Goal: Information Seeking & Learning: Learn about a topic

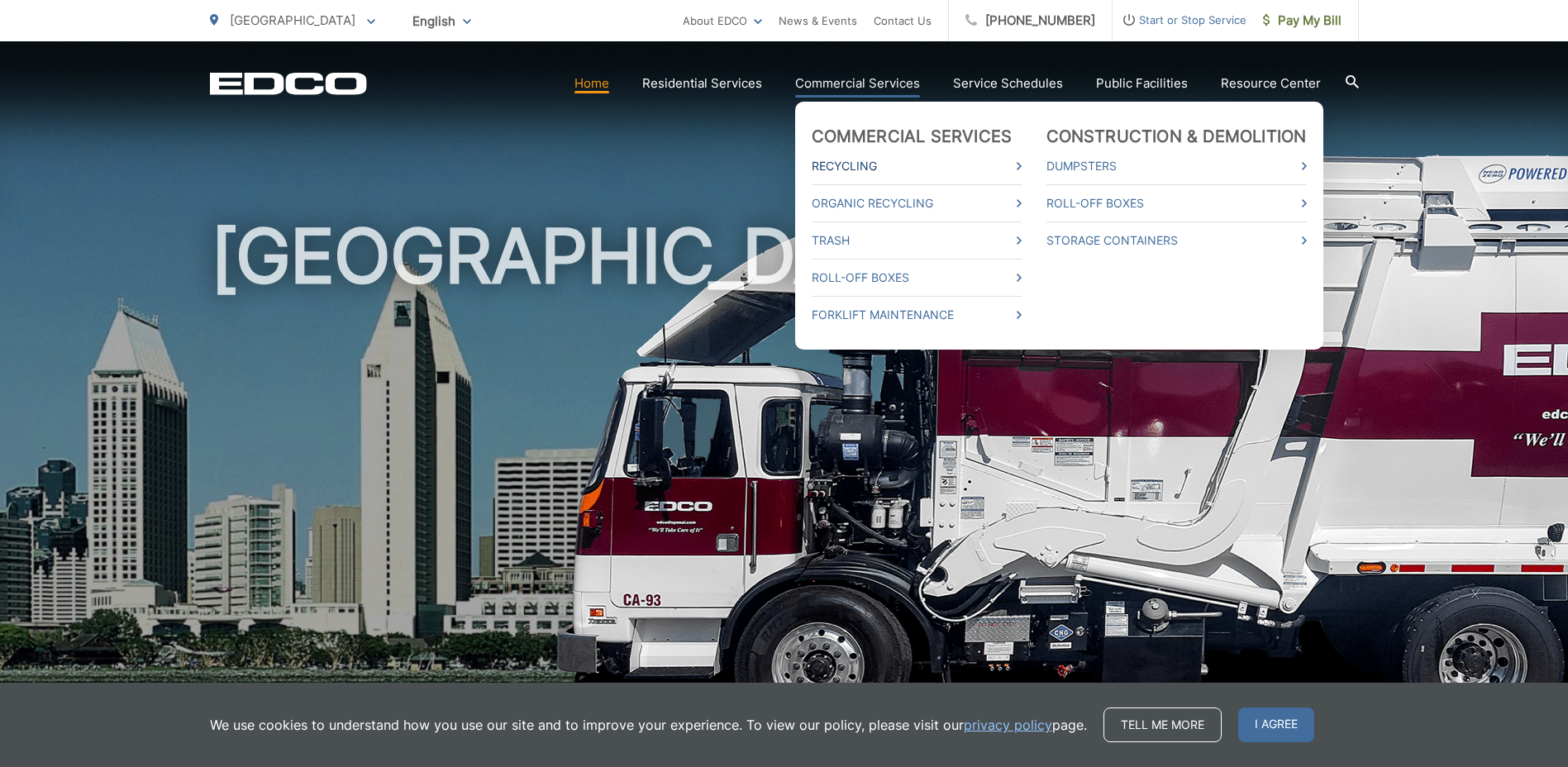
click at [903, 175] on link "Recycling" at bounding box center [916, 165] width 210 height 19
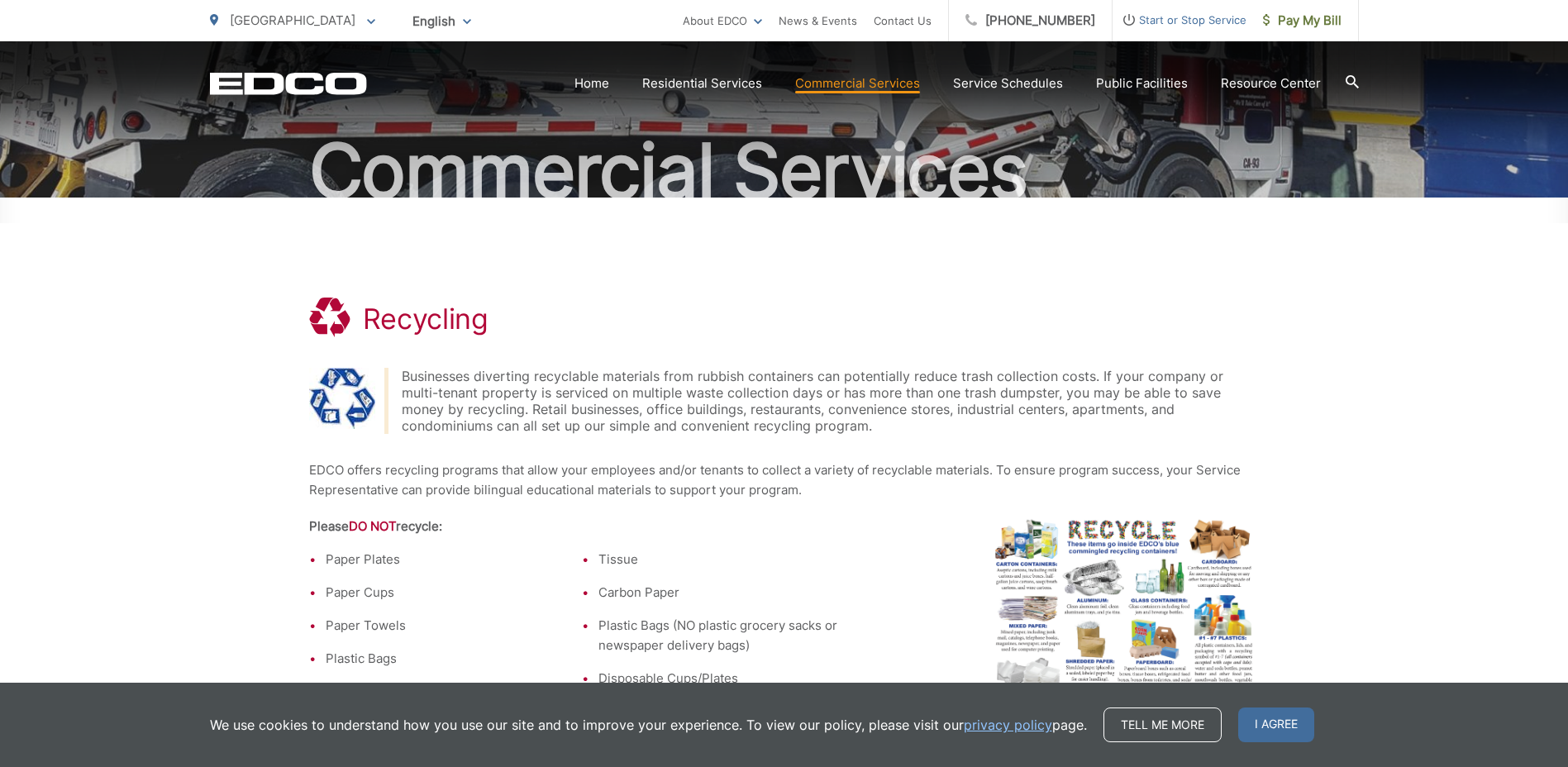
scroll to position [330, 0]
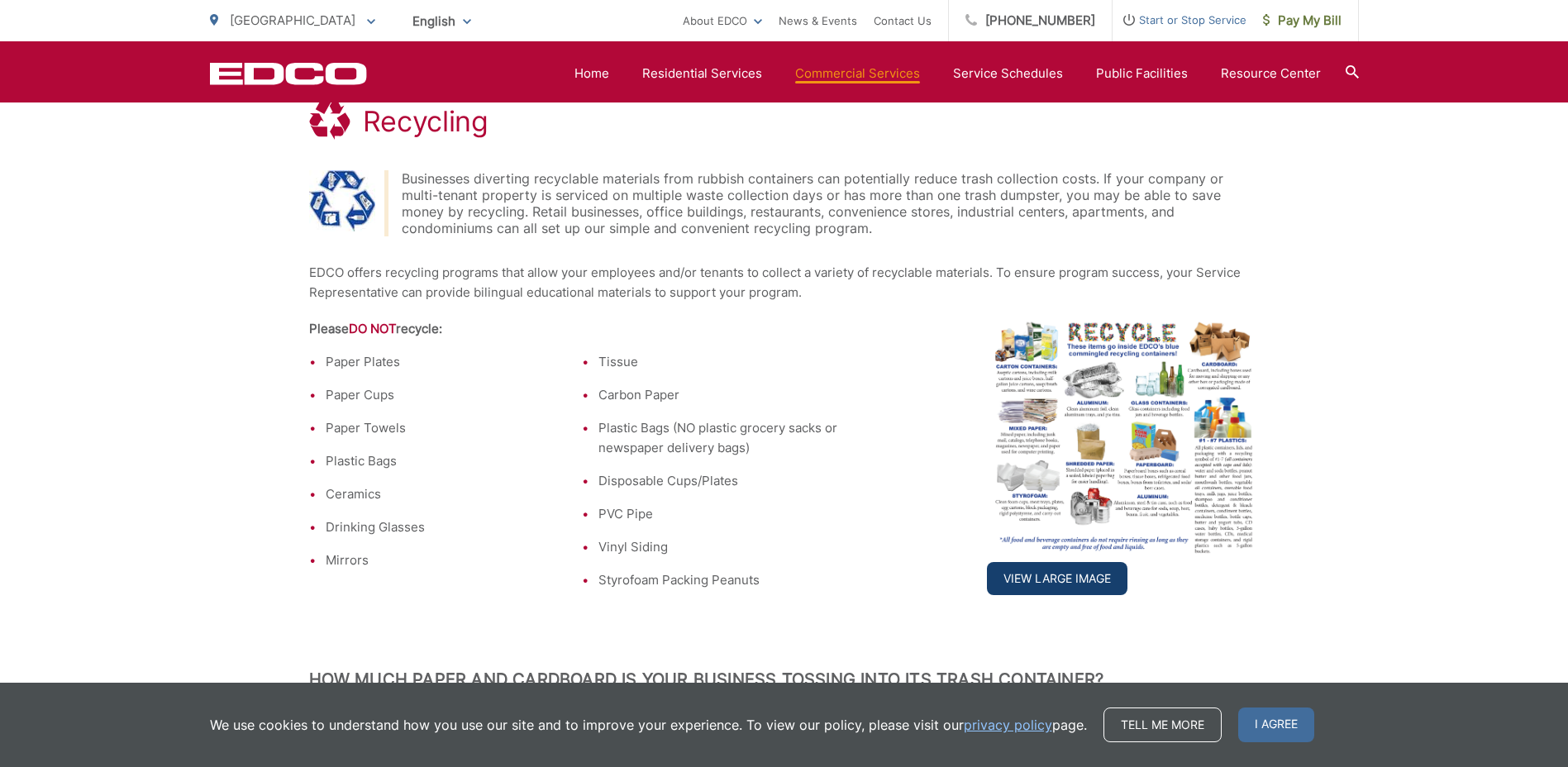
click at [1047, 574] on link "View Large Image" at bounding box center [1057, 578] width 140 height 33
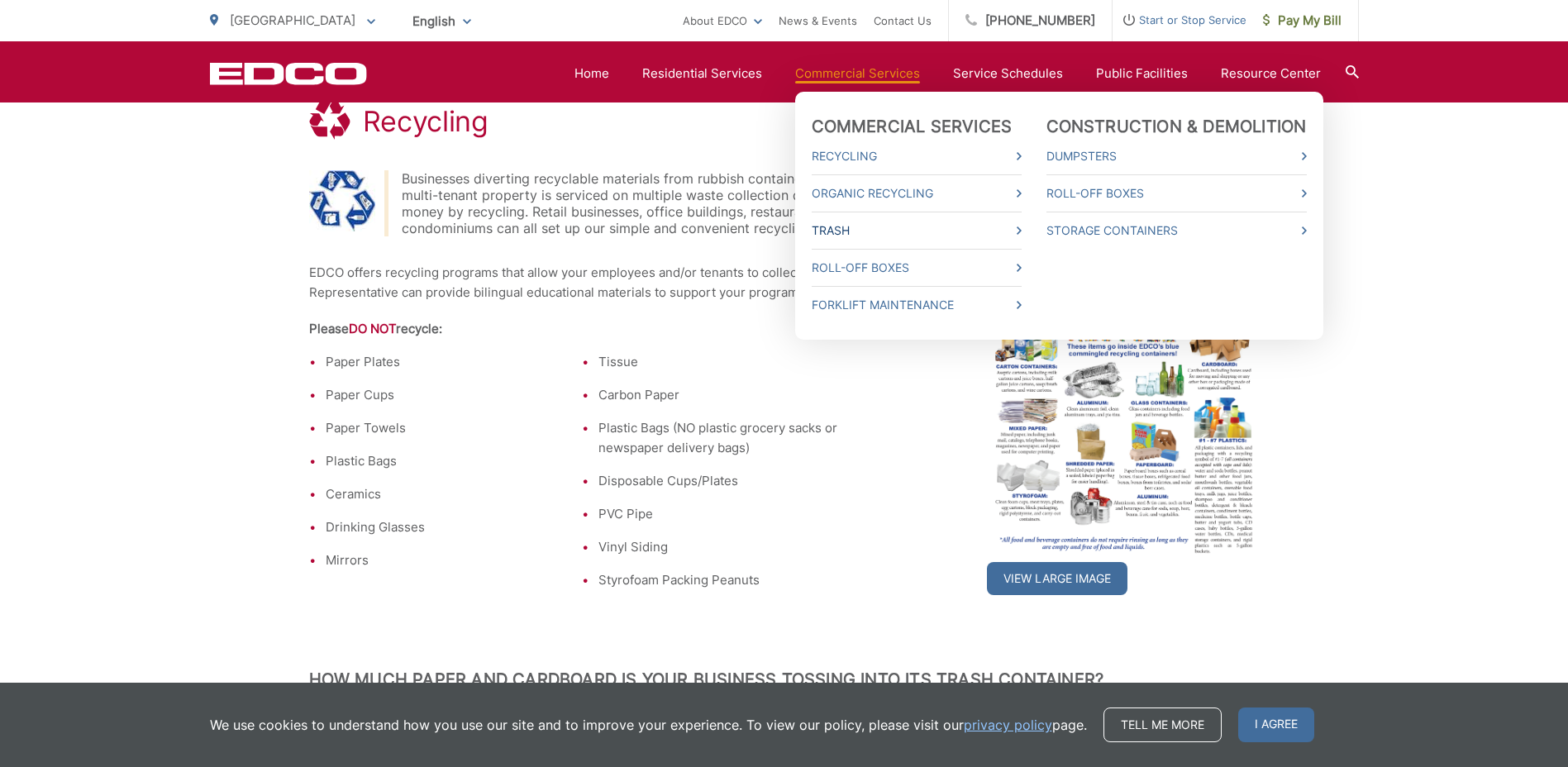
click at [887, 230] on link "Trash" at bounding box center [916, 231] width 210 height 19
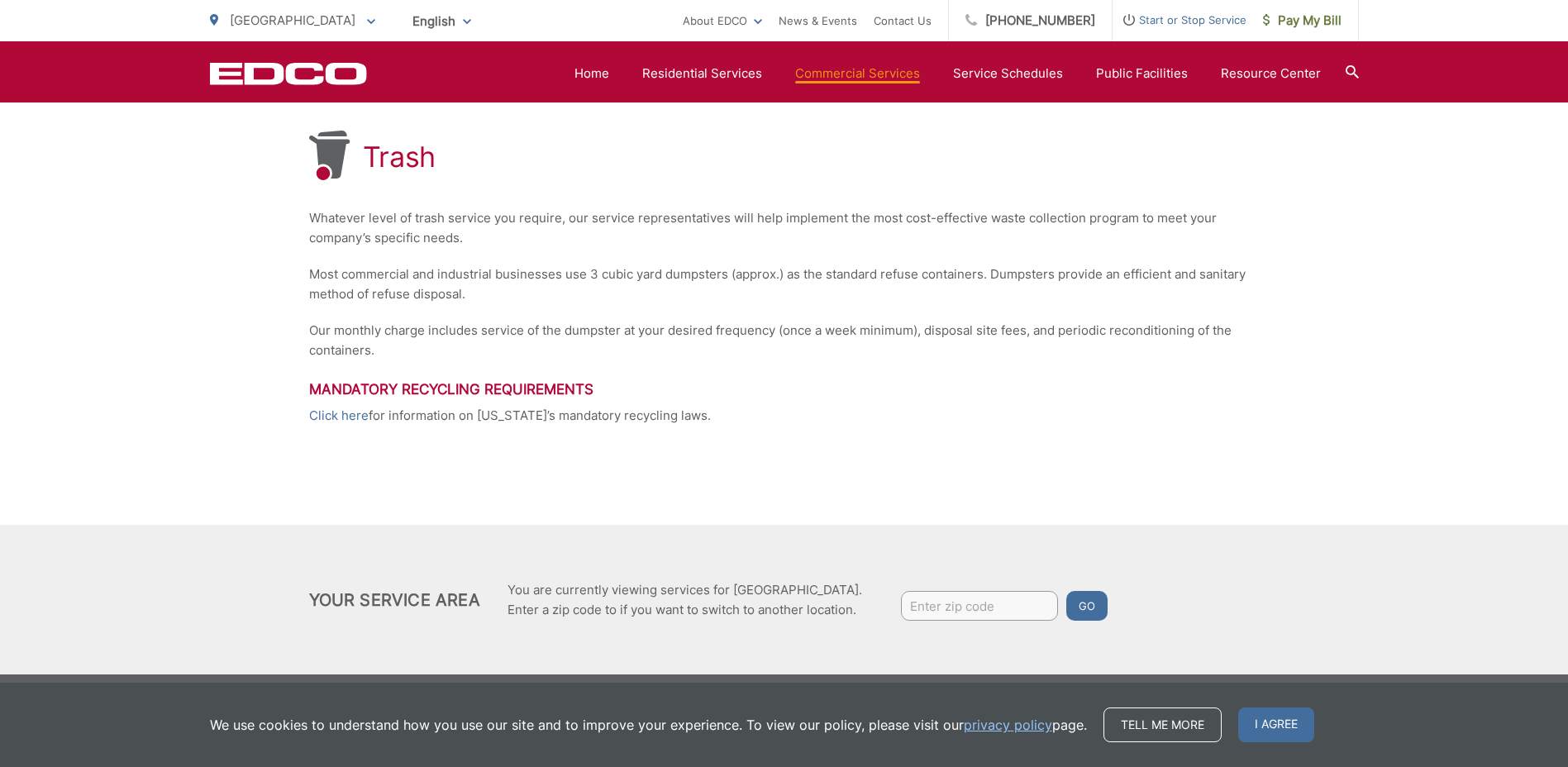
scroll to position [309, 0]
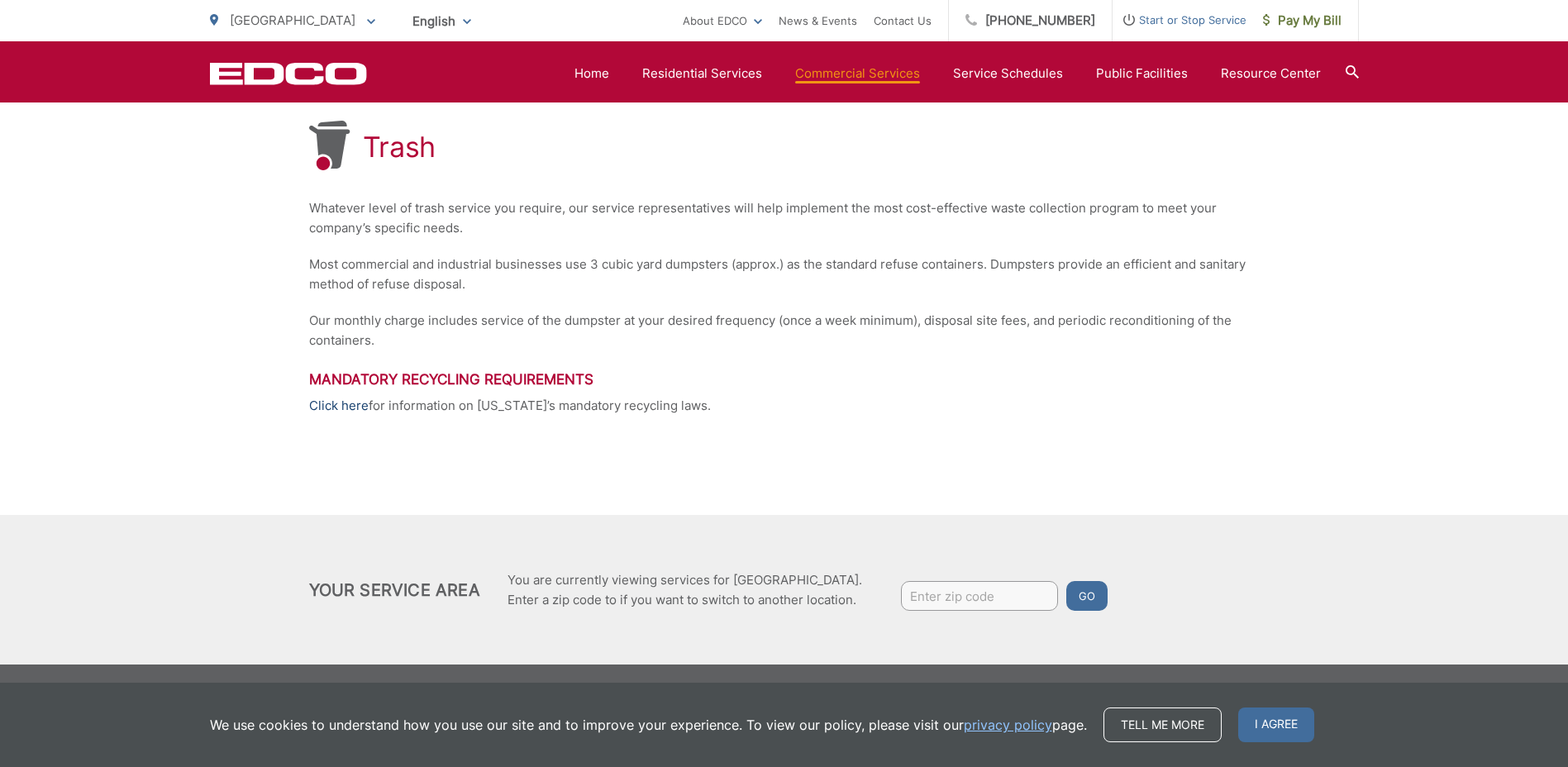
click at [356, 407] on link "Click here" at bounding box center [338, 405] width 59 height 19
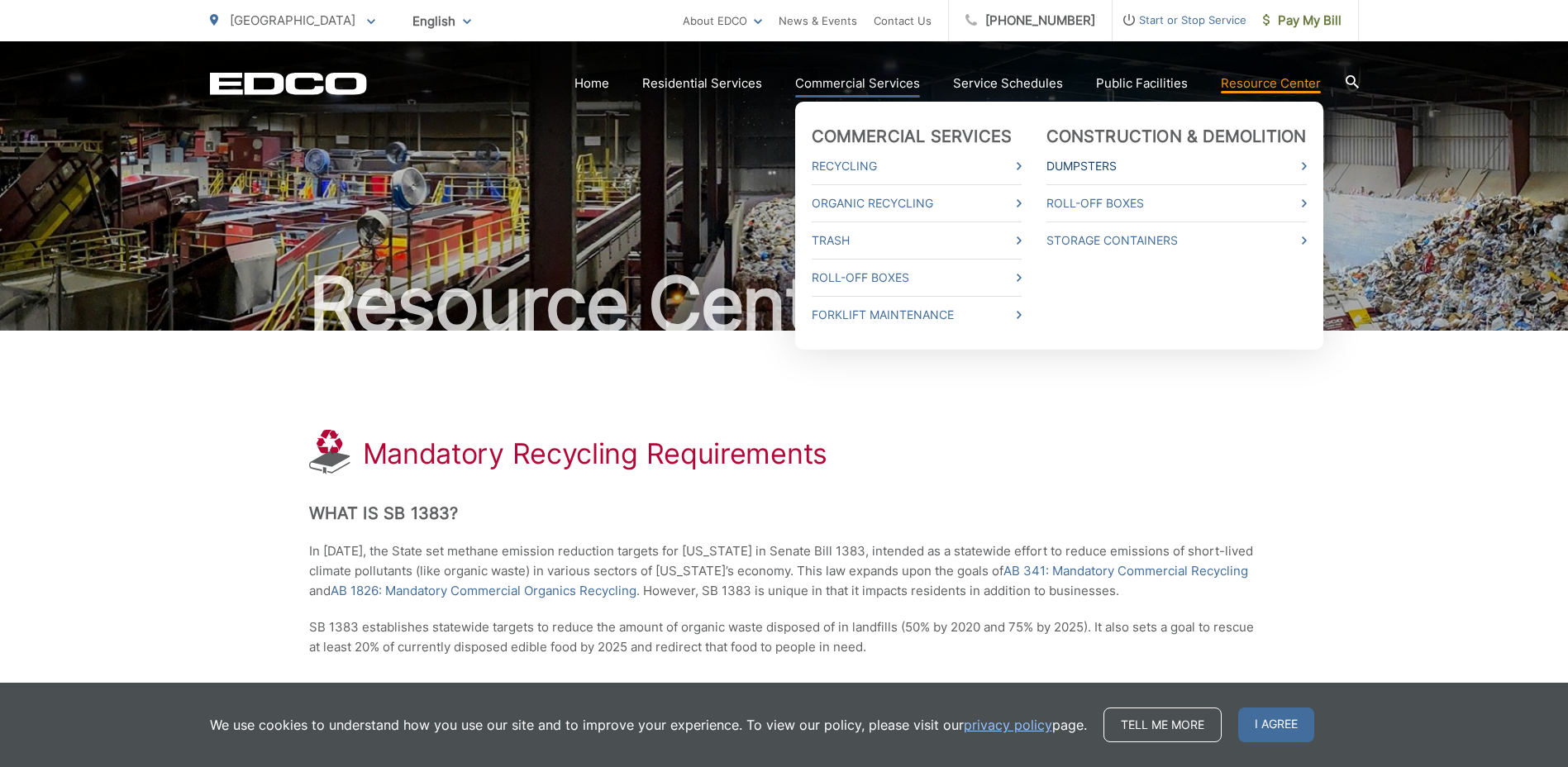
click at [1091, 163] on link "Dumpsters" at bounding box center [1176, 165] width 260 height 19
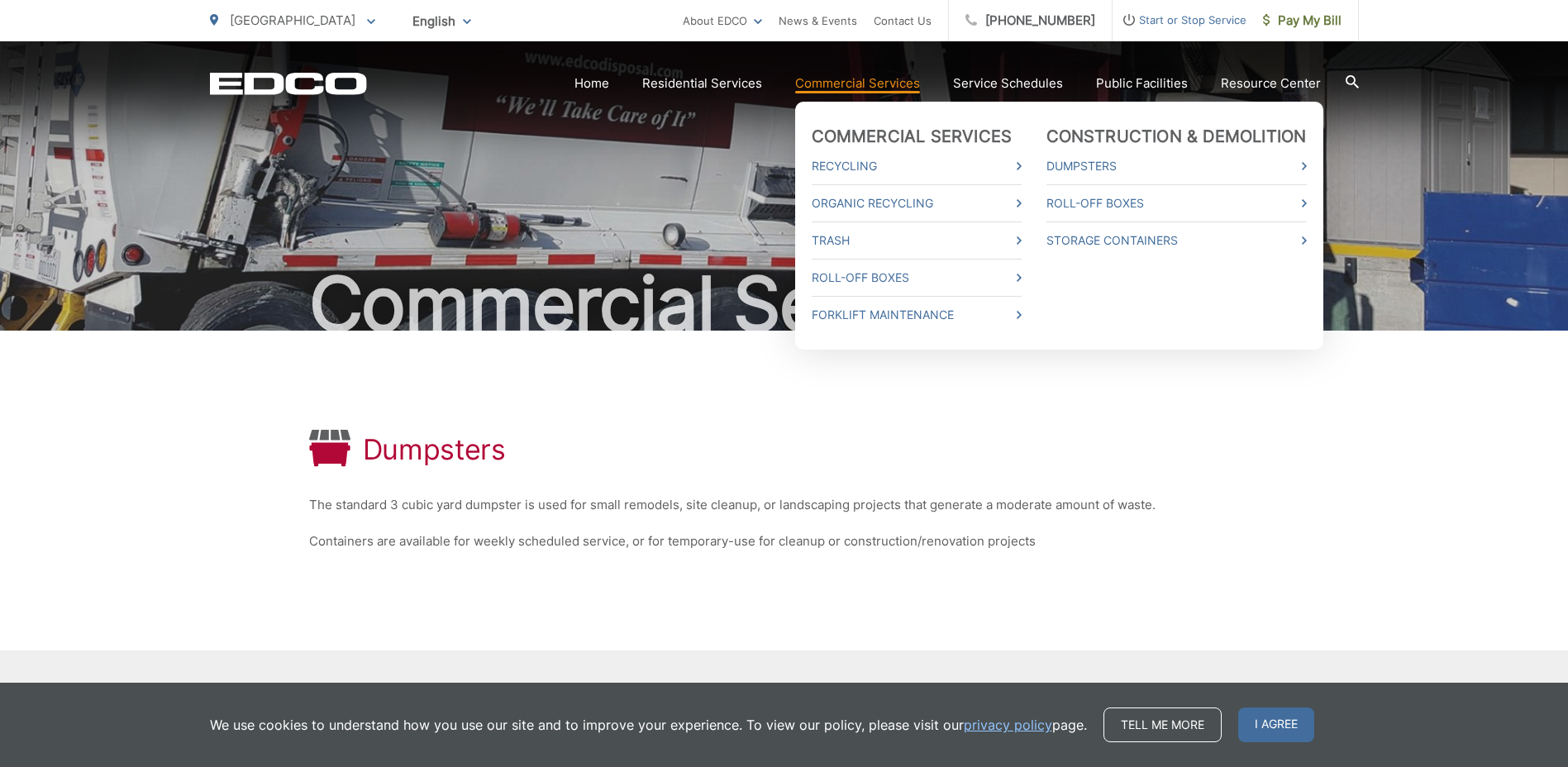
click at [829, 90] on link "Commercial Services" at bounding box center [857, 84] width 125 height 19
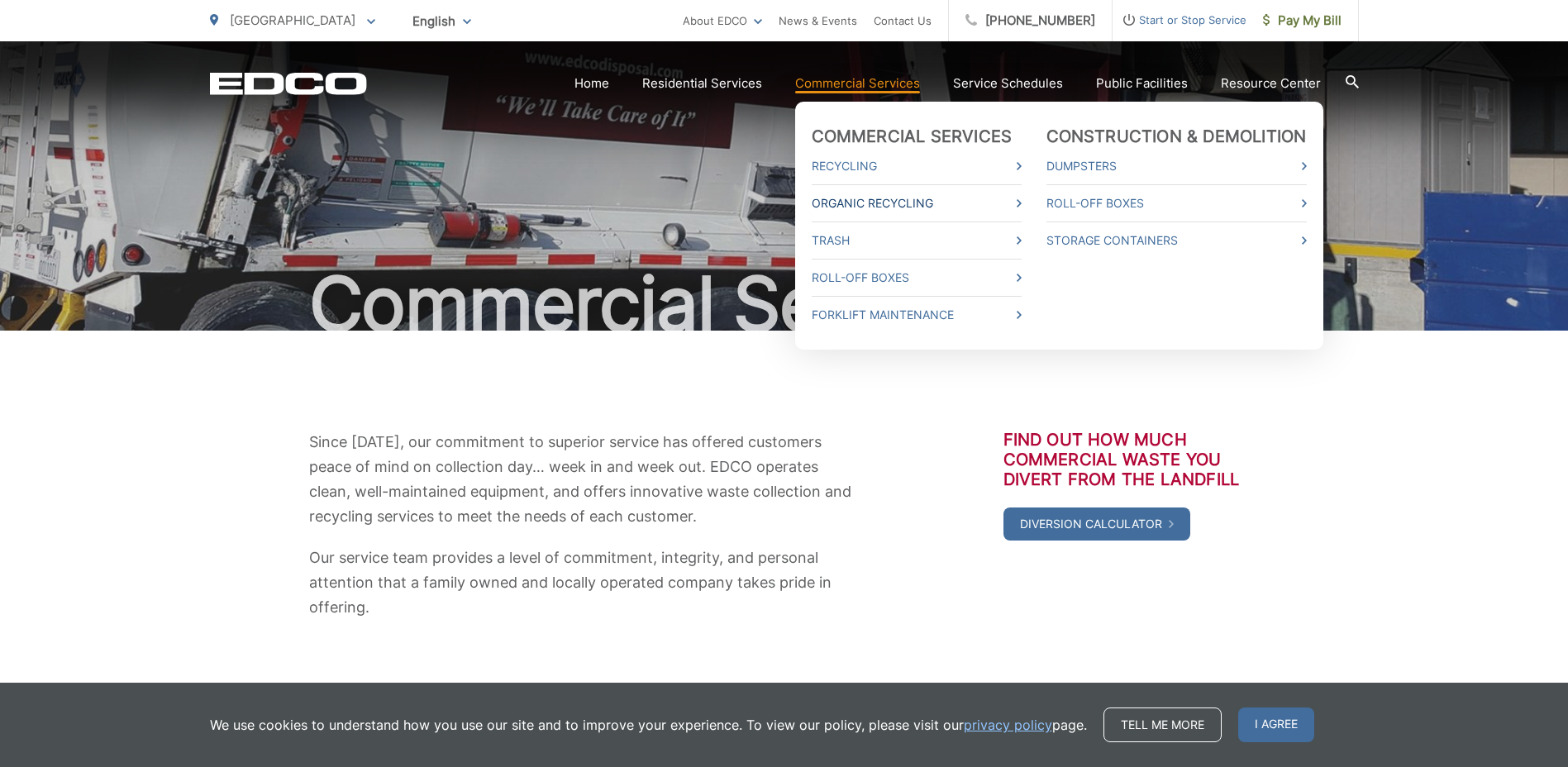
click at [869, 204] on link "Organic Recycling" at bounding box center [916, 203] width 210 height 19
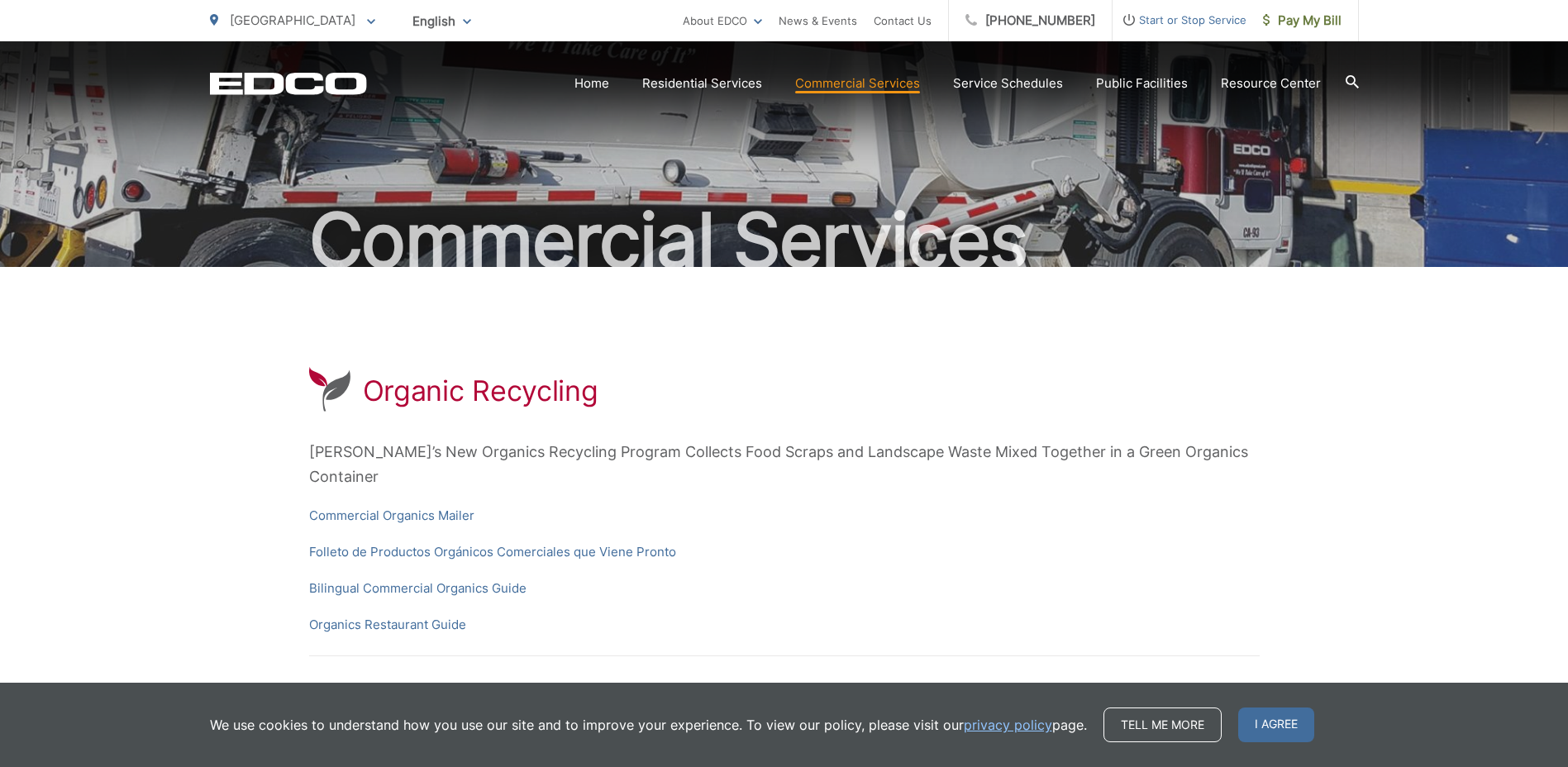
scroll to position [248, 0]
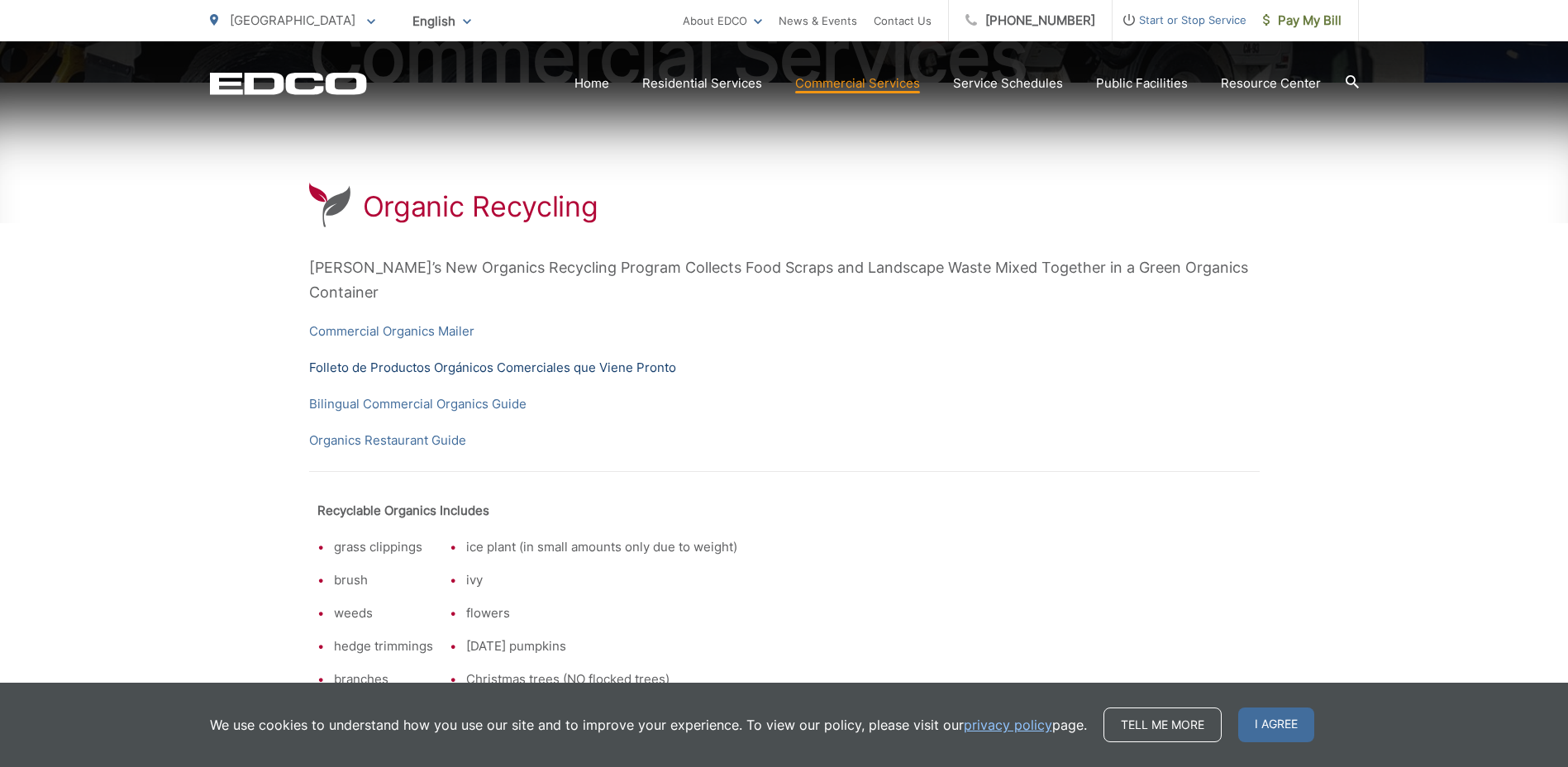
click at [418, 357] on link "Folleto de Productos Orgánicos Comerciales que Viene Pronto" at bounding box center [492, 367] width 367 height 19
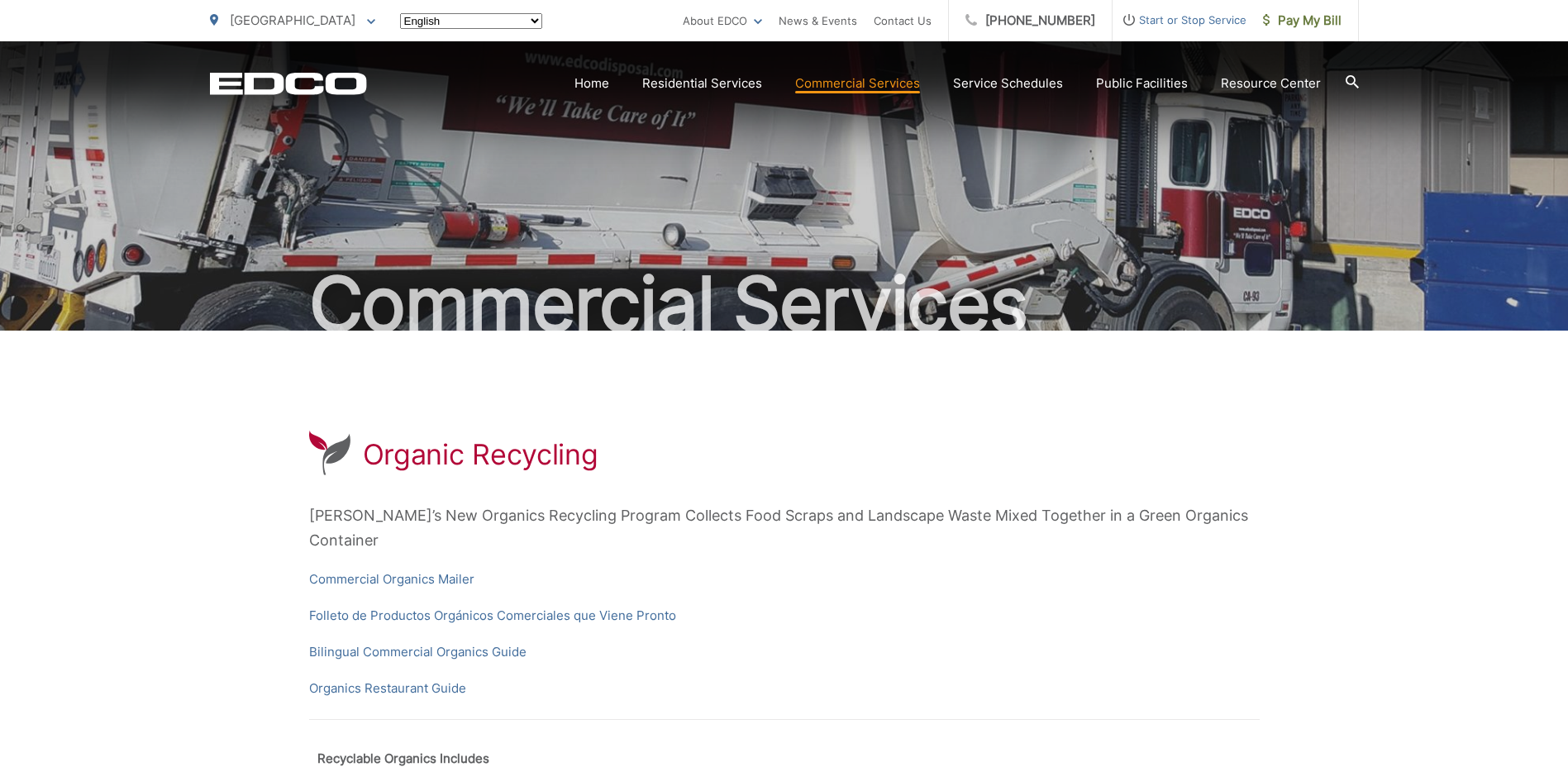
scroll to position [248, 0]
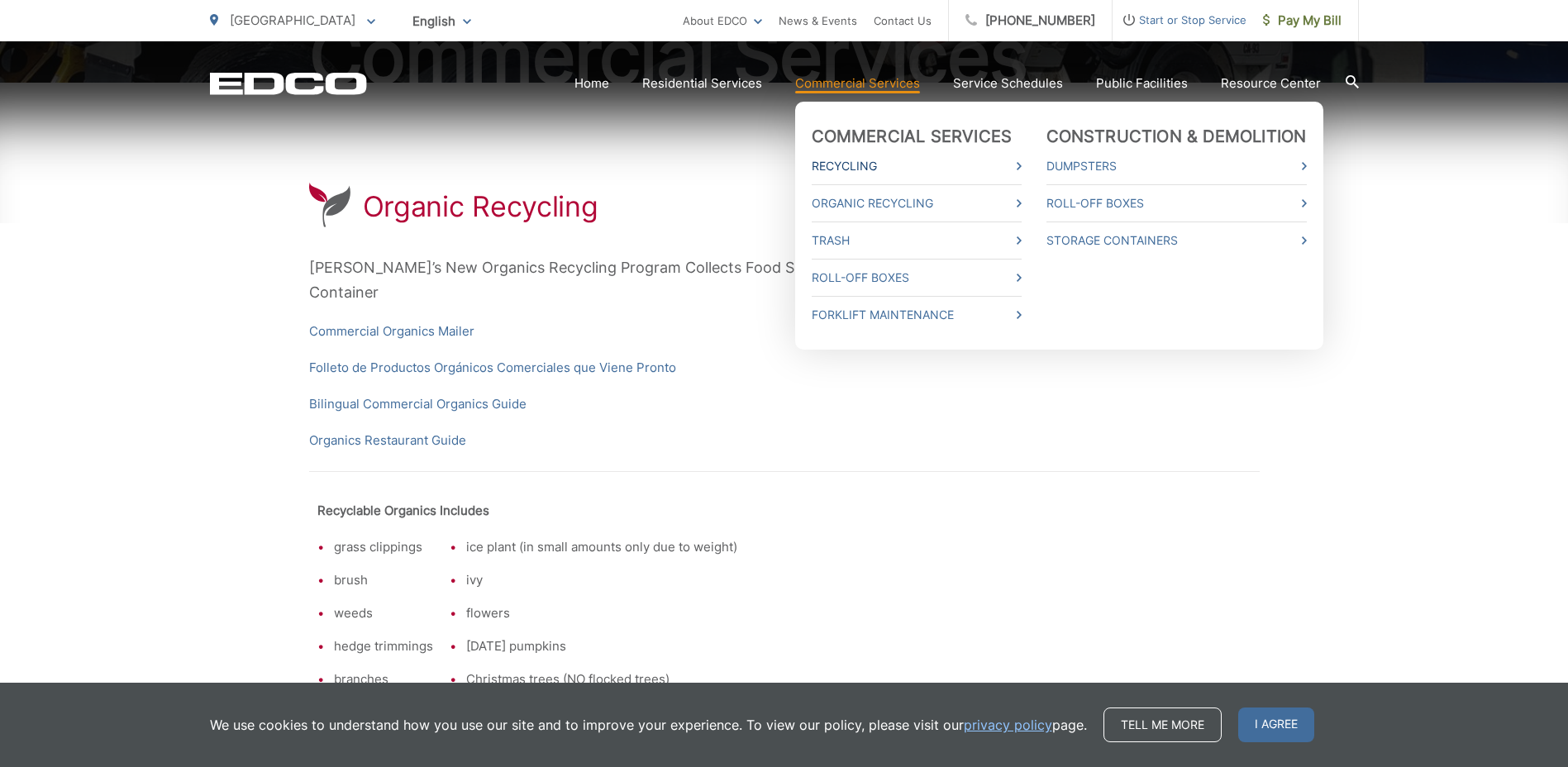
click at [915, 164] on link "Recycling" at bounding box center [916, 165] width 210 height 19
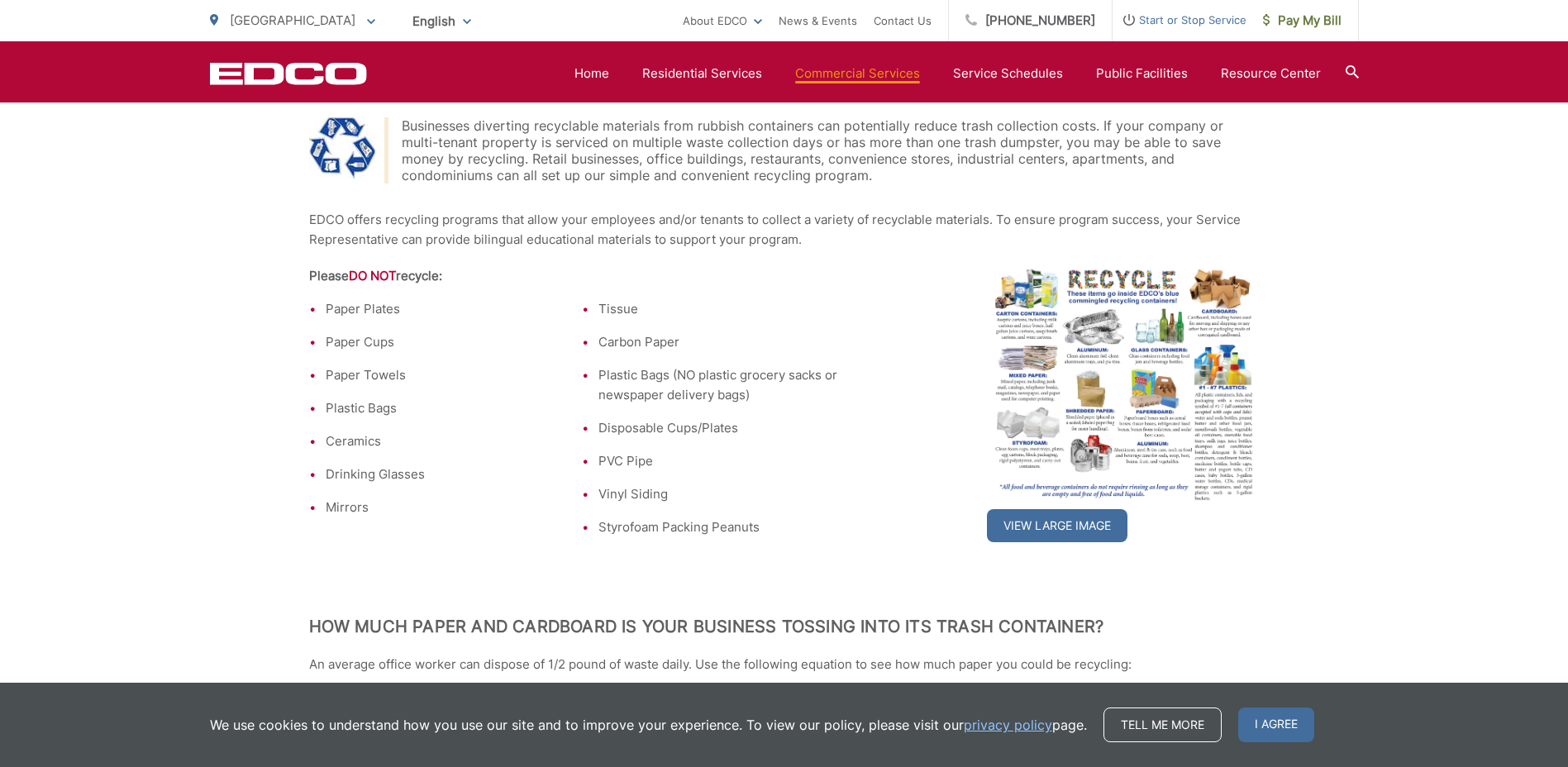
scroll to position [413, 0]
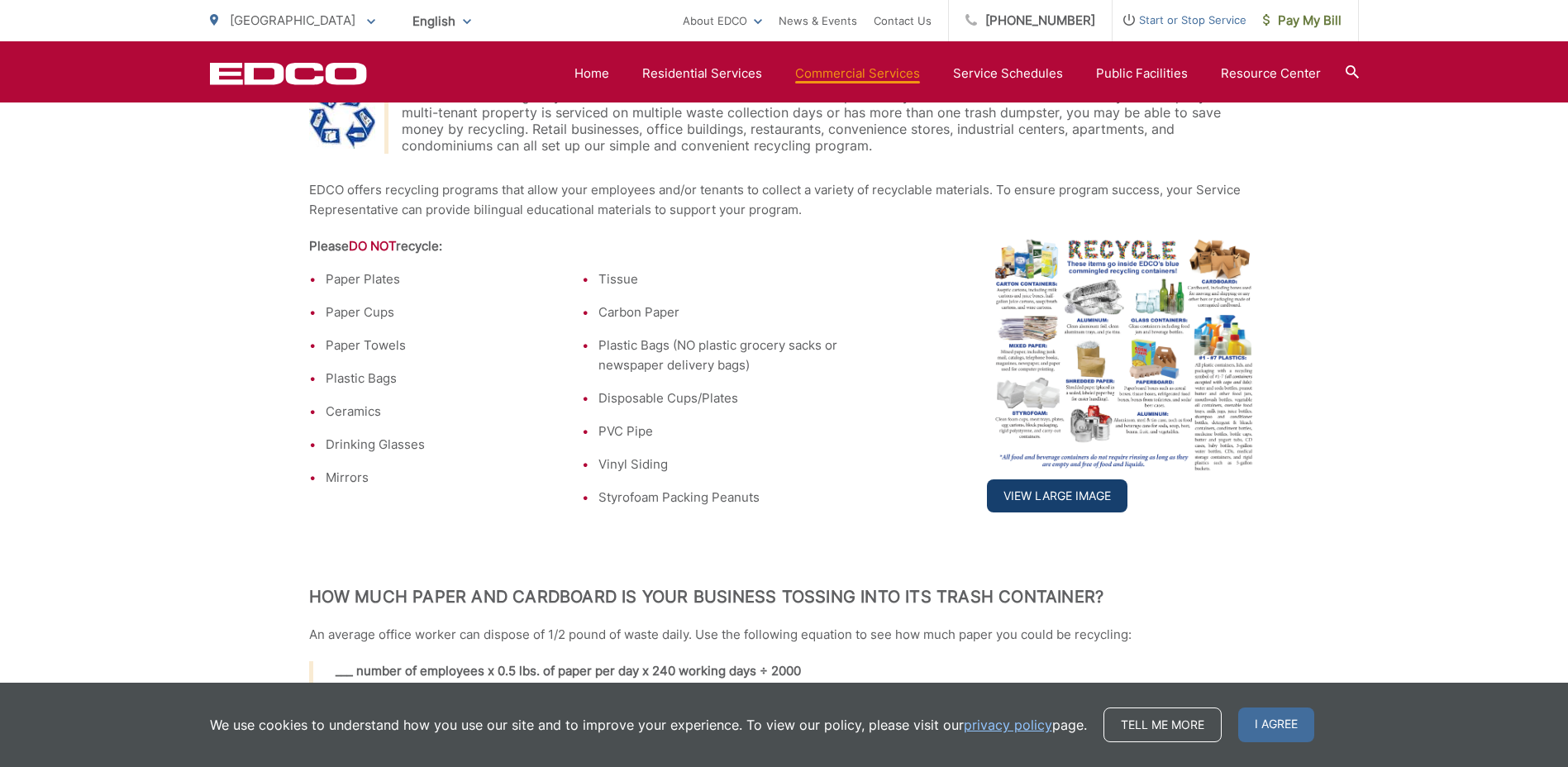
click at [1073, 492] on link "View Large Image" at bounding box center [1057, 495] width 140 height 33
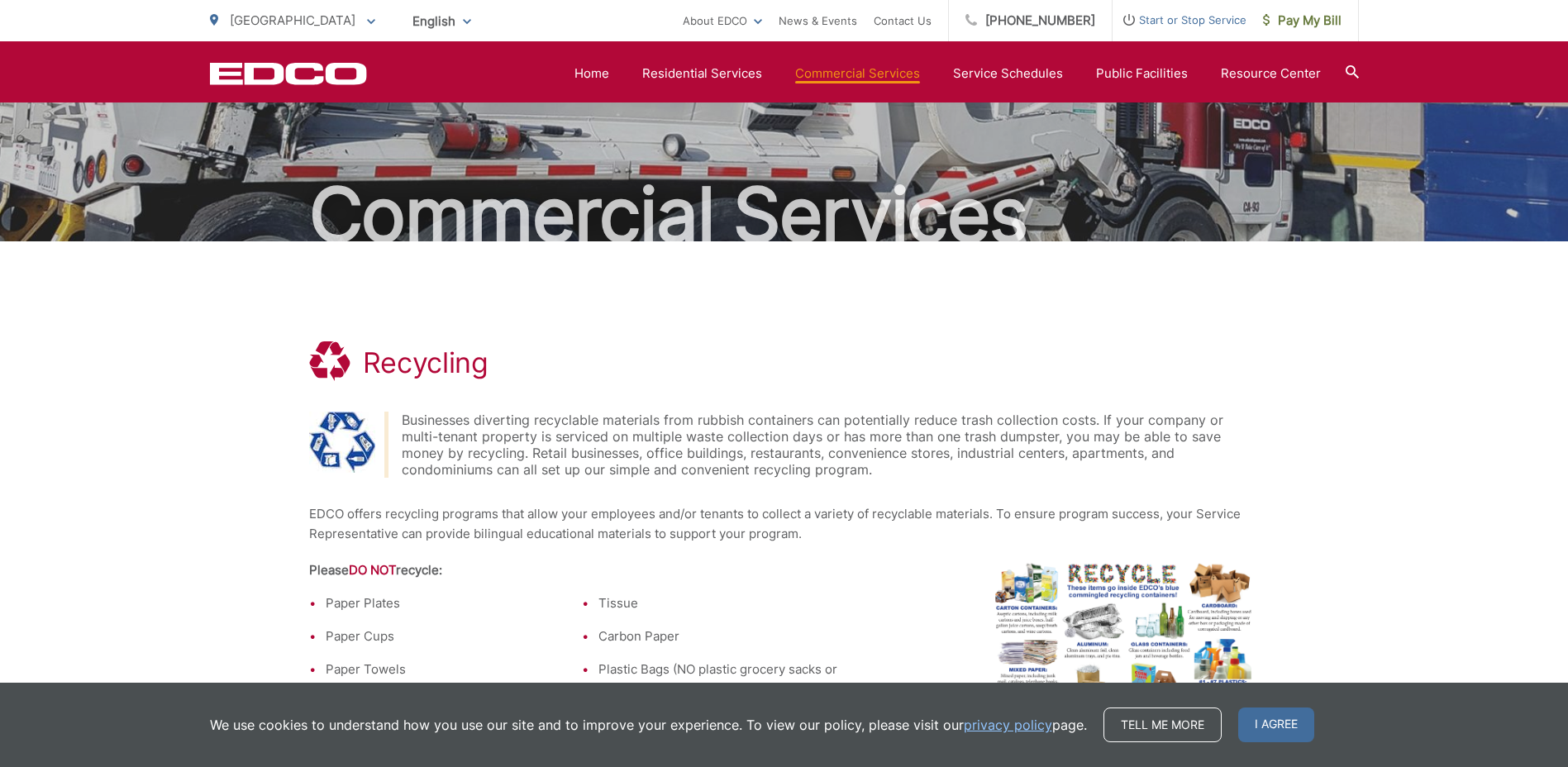
scroll to position [79, 0]
